Goal: Check status

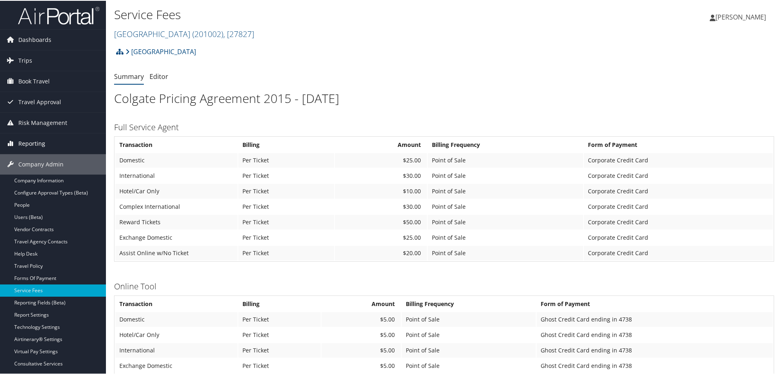
click at [40, 141] on span "Reporting" at bounding box center [31, 143] width 27 height 20
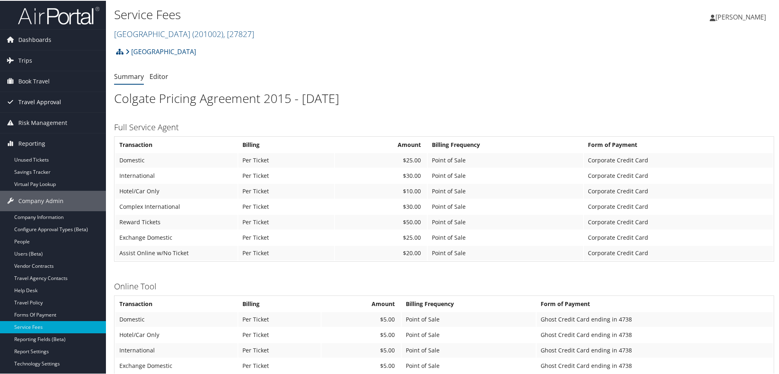
click at [39, 102] on span "Travel Approval" at bounding box center [39, 101] width 43 height 20
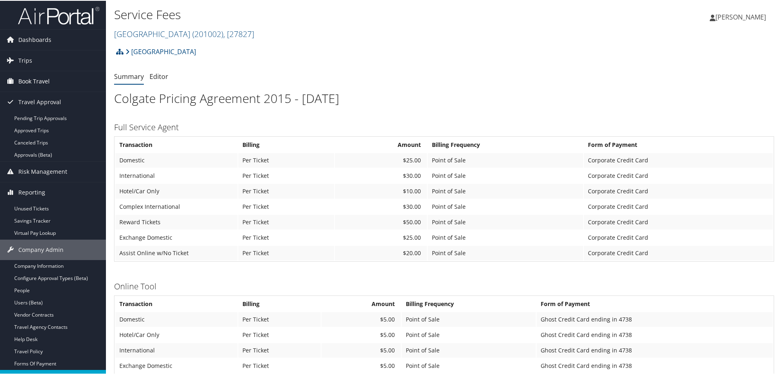
click at [36, 80] on span "Book Travel" at bounding box center [33, 80] width 31 height 20
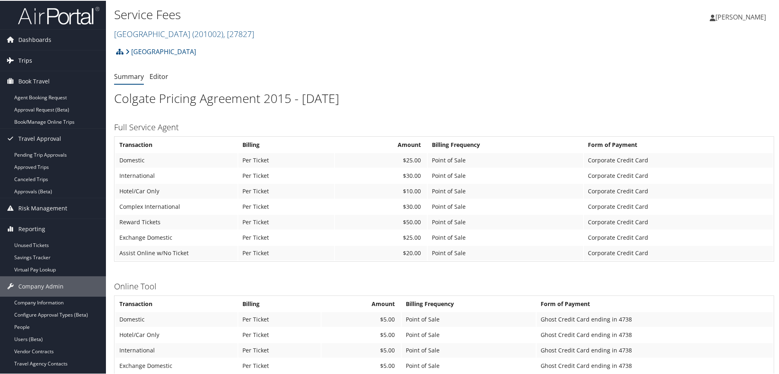
click at [23, 57] on span "Trips" at bounding box center [25, 60] width 14 height 20
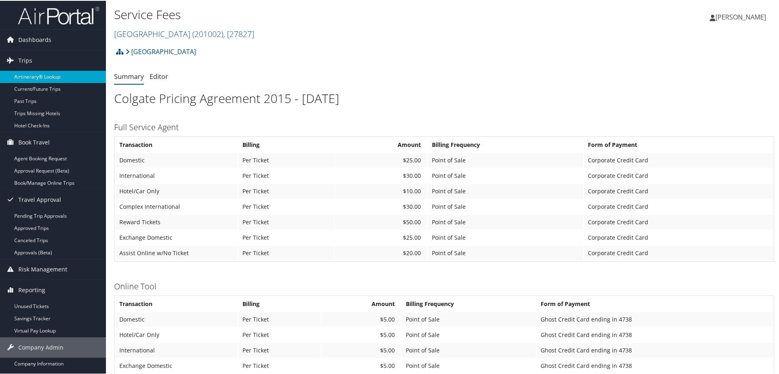
click at [49, 76] on link "Airtinerary® Lookup" at bounding box center [53, 76] width 106 height 12
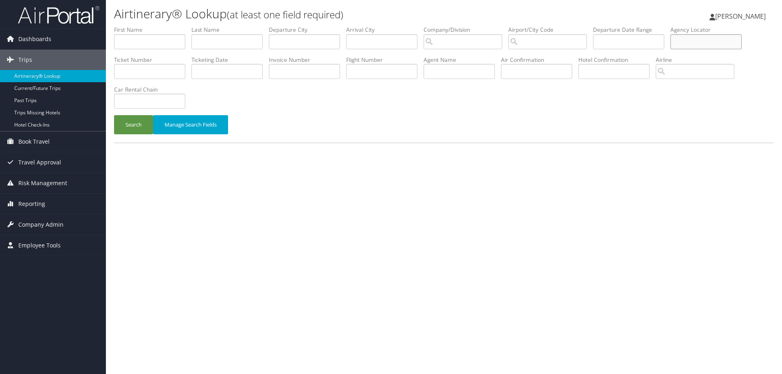
click at [689, 42] on input "text" at bounding box center [705, 41] width 71 height 15
paste input "OJD4WF"
type input "OJD4WF"
click at [135, 123] on button "Search" at bounding box center [133, 124] width 39 height 19
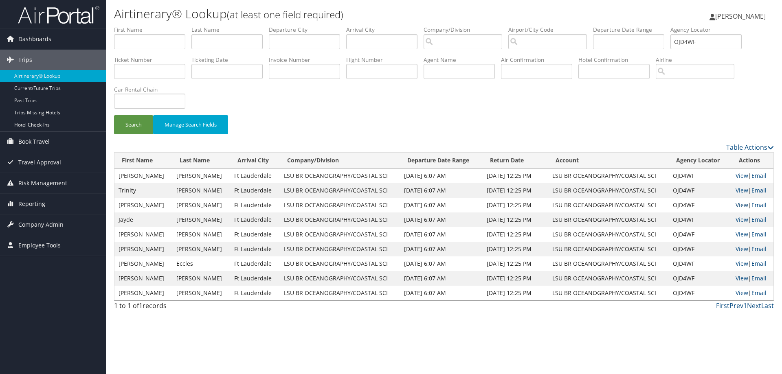
click at [737, 205] on link "View" at bounding box center [741, 205] width 13 height 8
click at [41, 162] on span "Travel Approval" at bounding box center [39, 162] width 43 height 20
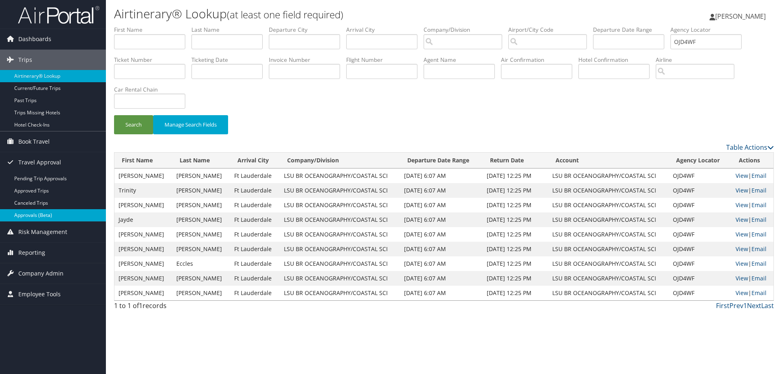
click at [49, 214] on link "Approvals (Beta)" at bounding box center [53, 215] width 106 height 12
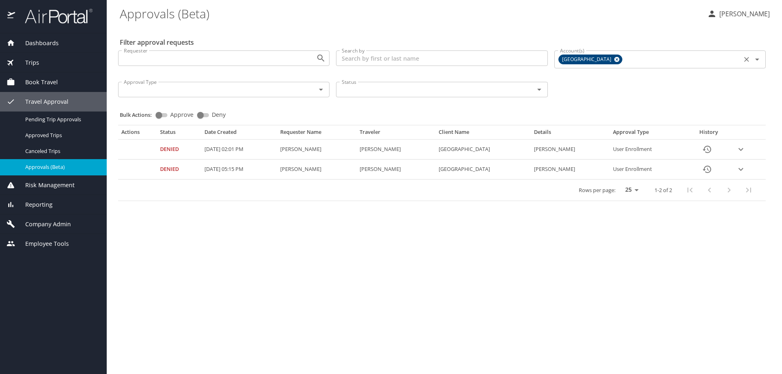
click at [627, 59] on input "Account(s)" at bounding box center [681, 59] width 115 height 11
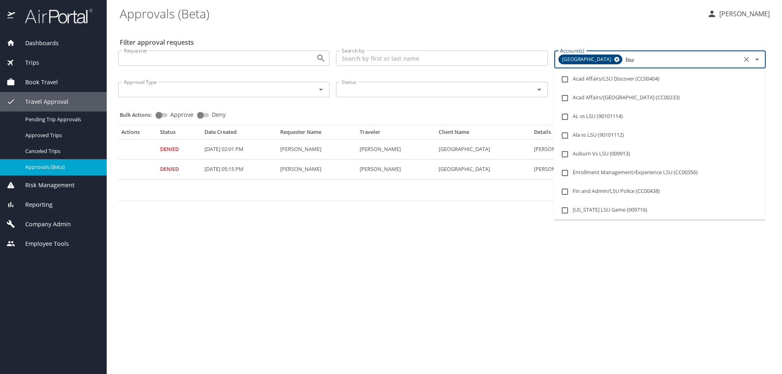
type input "lsu a"
click at [564, 135] on input "checkbox" at bounding box center [564, 135] width 15 height 15
checkbox input "true"
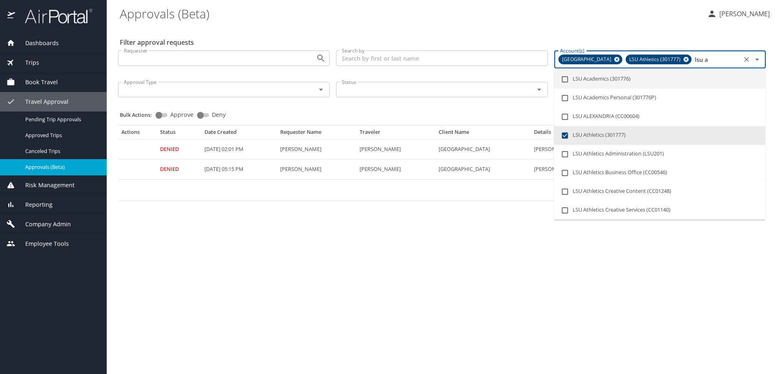
drag, startPoint x: 684, startPoint y: 59, endPoint x: 724, endPoint y: 56, distance: 40.0
click at [724, 56] on input "lsu a" at bounding box center [716, 59] width 46 height 11
checkbox input "false"
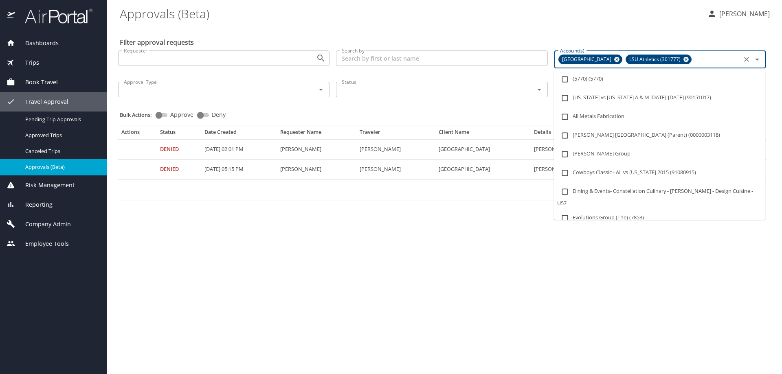
click at [614, 59] on icon at bounding box center [617, 59] width 6 height 9
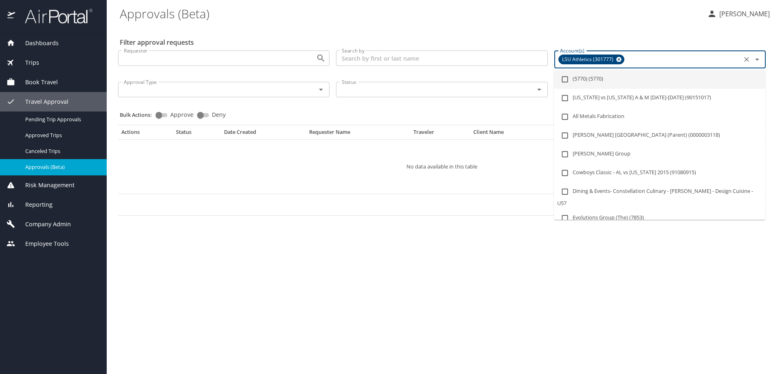
click at [244, 15] on \(Beta\) "Approvals (Beta)" at bounding box center [410, 13] width 581 height 25
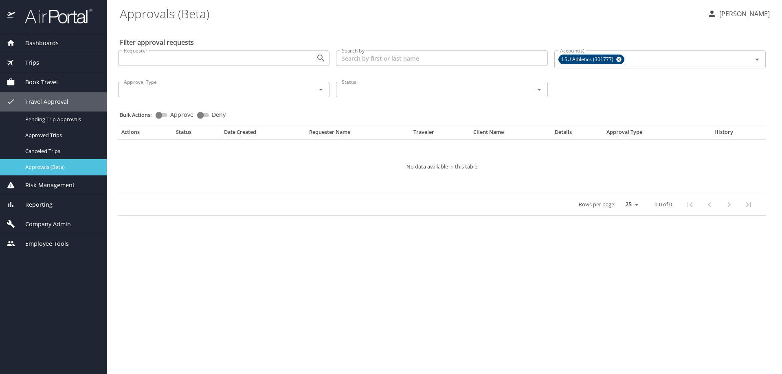
click at [65, 169] on span "Approvals (Beta)" at bounding box center [61, 167] width 72 height 8
